Goal: Task Accomplishment & Management: Manage account settings

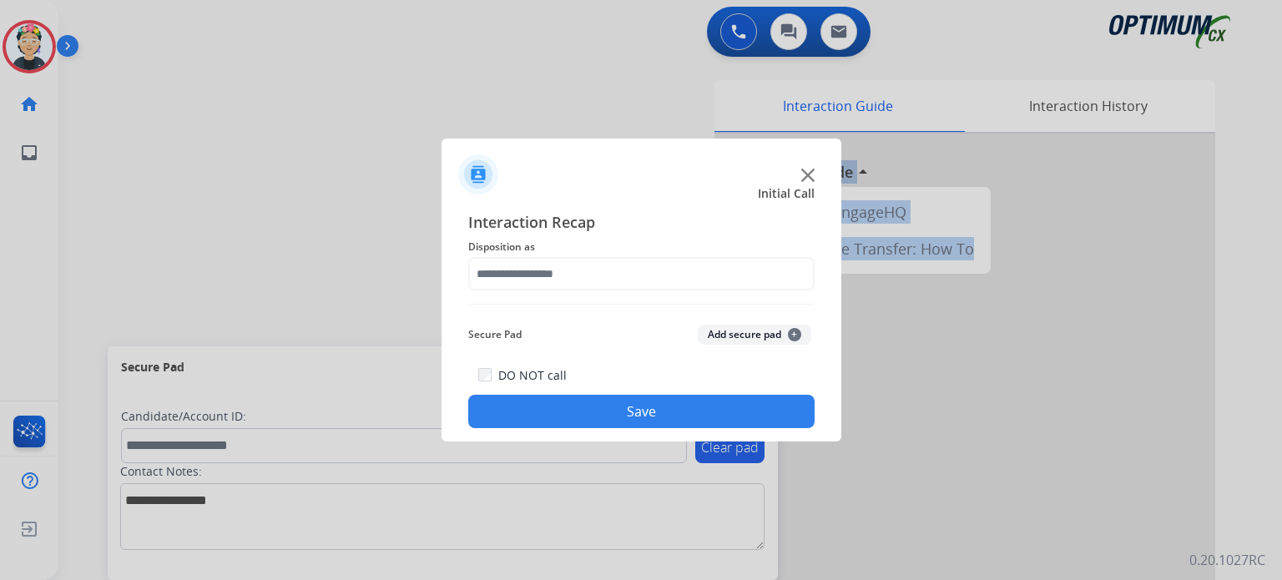
drag, startPoint x: 0, startPoint y: 0, endPoint x: 811, endPoint y: 173, distance: 829.2
click at [811, 173] on img at bounding box center [807, 175] width 13 height 13
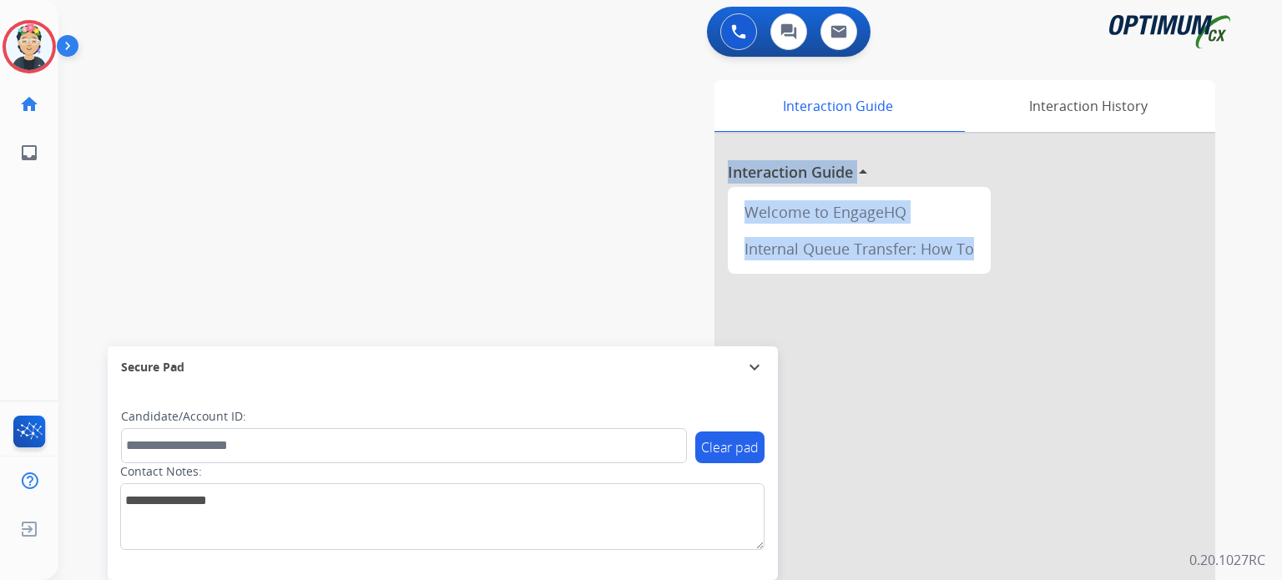
click at [811, 173] on div at bounding box center [964, 445] width 501 height 622
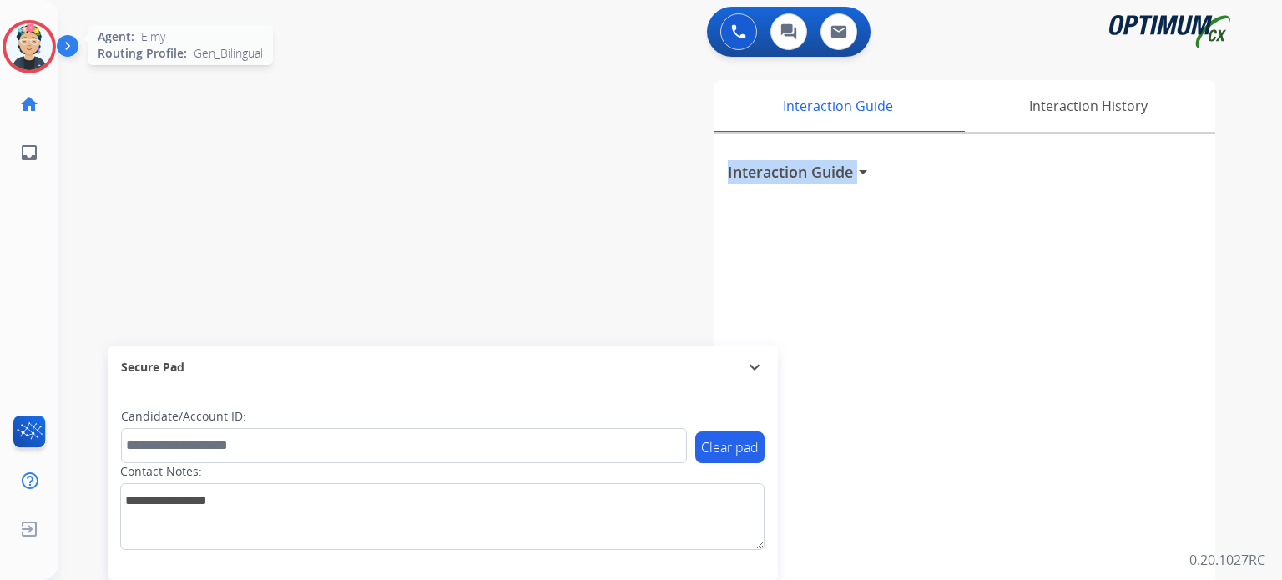
click at [41, 39] on img at bounding box center [29, 46] width 47 height 47
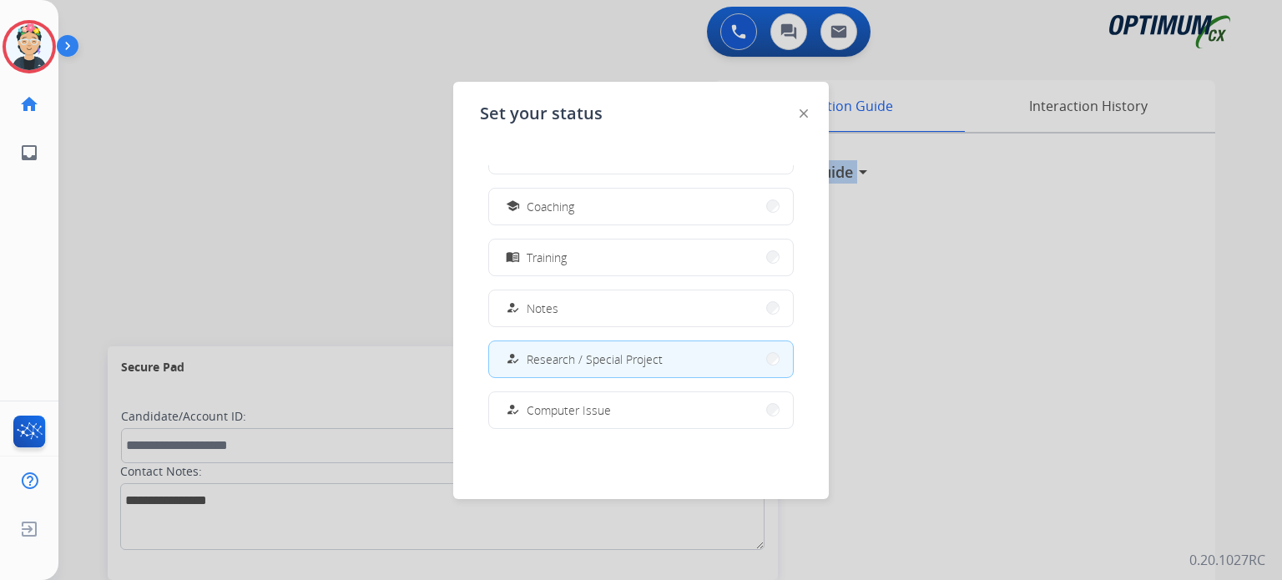
scroll to position [416, 0]
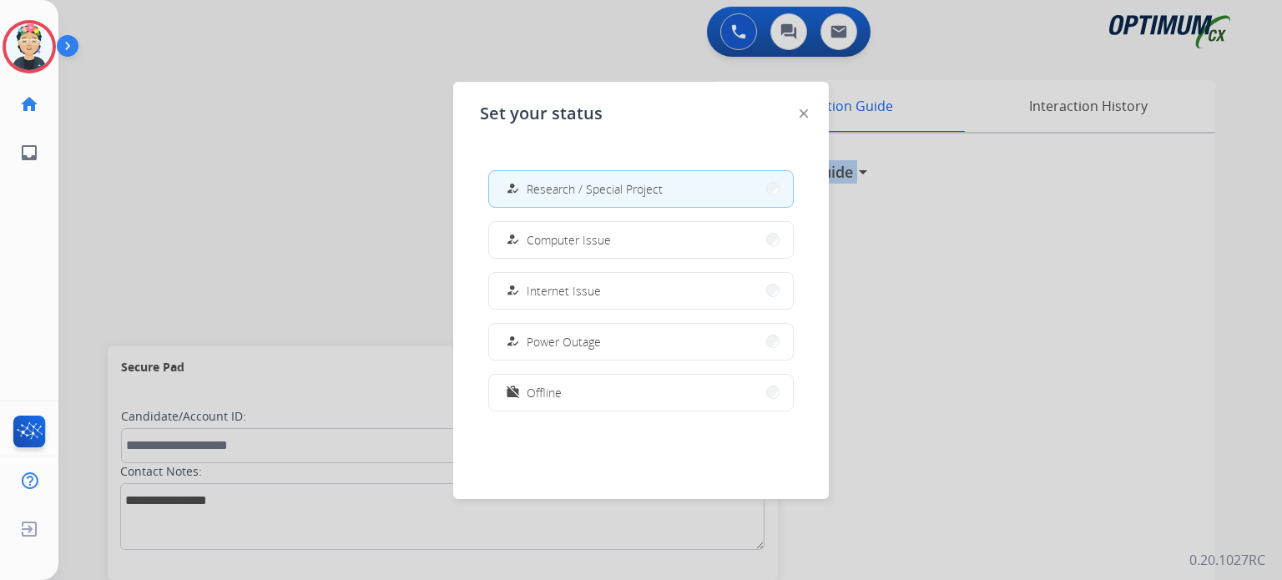
click at [635, 392] on button "work_off Offline" at bounding box center [641, 393] width 304 height 36
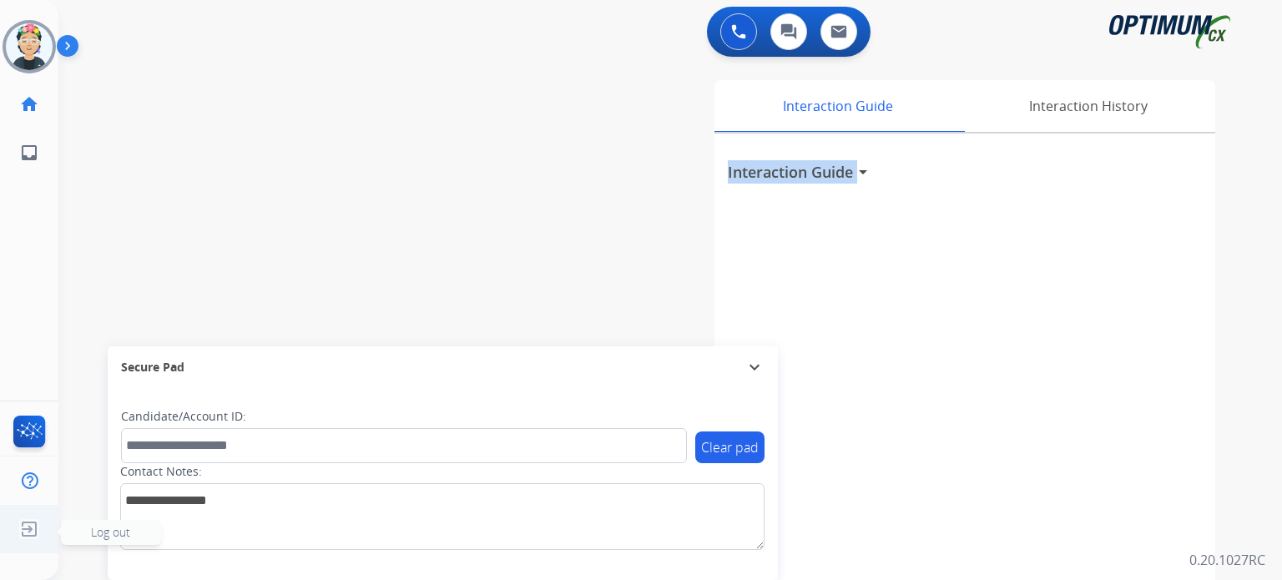
click at [37, 529] on img at bounding box center [29, 529] width 30 height 32
click at [37, 528] on img at bounding box center [29, 529] width 30 height 32
